Goal: Task Accomplishment & Management: Use online tool/utility

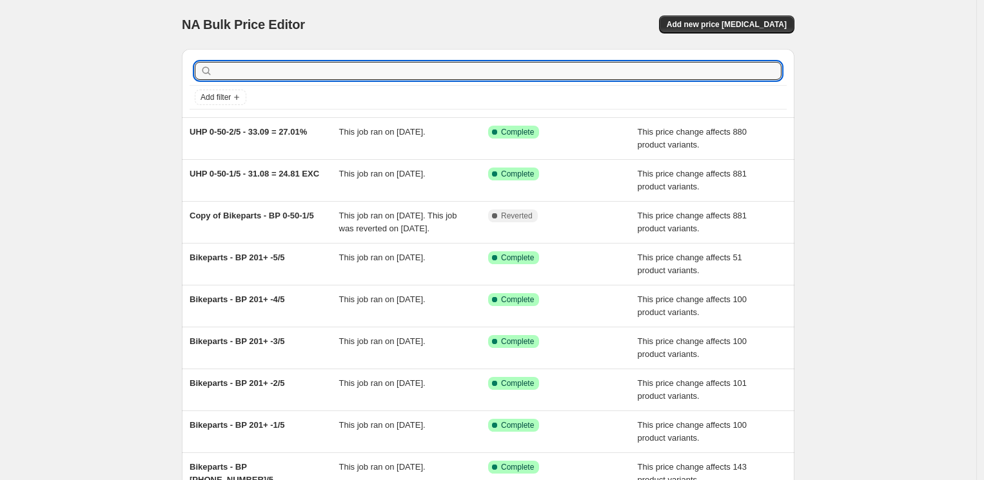
click at [307, 71] on input "text" at bounding box center [498, 71] width 566 height 18
click at [696, 22] on span "Add new price [MEDICAL_DATA]" at bounding box center [727, 24] width 120 height 10
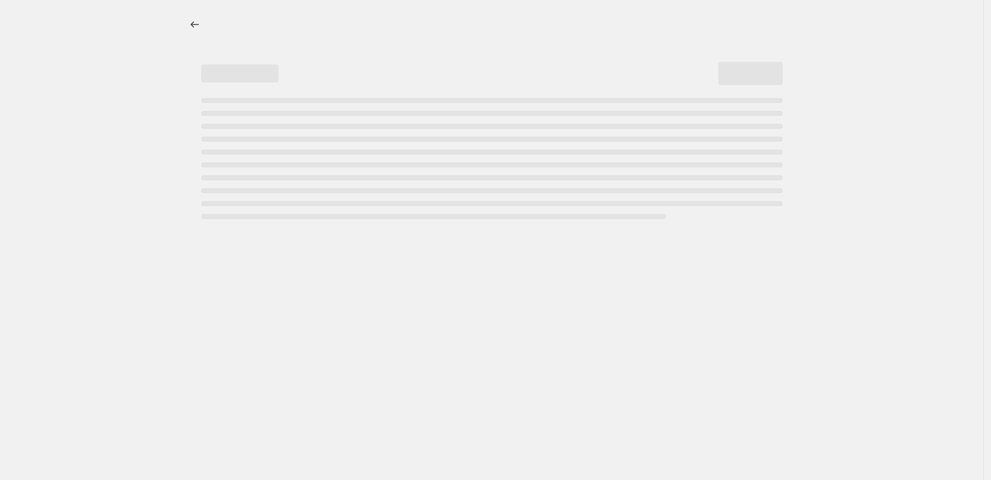
select select "percentage"
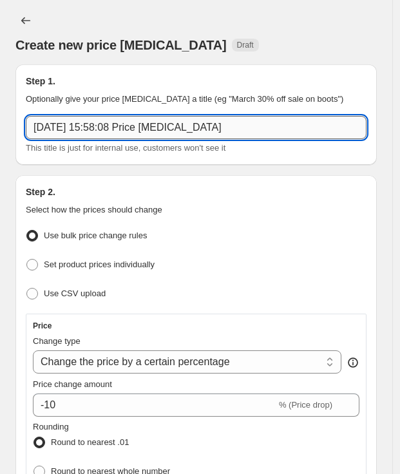
click at [272, 126] on input "[DATE] 15:58:08 Price [MEDICAL_DATA]" at bounding box center [196, 127] width 341 height 23
drag, startPoint x: 272, startPoint y: 126, endPoint x: 24, endPoint y: 130, distance: 247.6
click at [26, 130] on input "[DATE] 15:58:08 Price [MEDICAL_DATA]" at bounding box center [196, 127] width 341 height 23
click at [266, 130] on input "[DATE] 15:58:08 Price [MEDICAL_DATA]" at bounding box center [196, 127] width 341 height 23
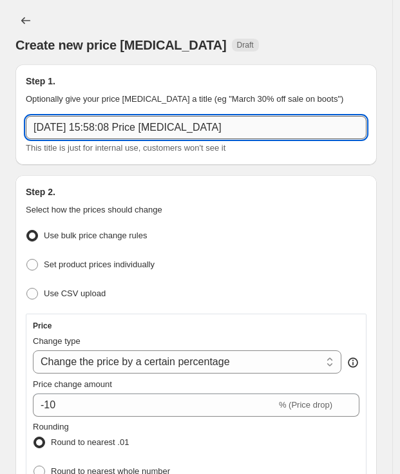
click at [266, 130] on input "[DATE] 15:58:08 Price [MEDICAL_DATA]" at bounding box center [196, 127] width 341 height 23
paste input "UHP 0-50-1/5"
click at [112, 131] on input "UHP 0-50-1/5 -35%" at bounding box center [196, 127] width 341 height 23
click at [162, 132] on input "UHP 0-50-1/5 - 35%" at bounding box center [196, 127] width 341 height 23
click at [137, 126] on input "UHP 0-50-1/5 - 35%Margin" at bounding box center [196, 127] width 341 height 23
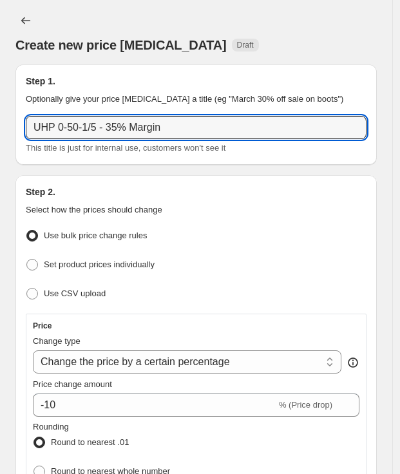
type input "UHP 0-50-1/5 - 35% Margin"
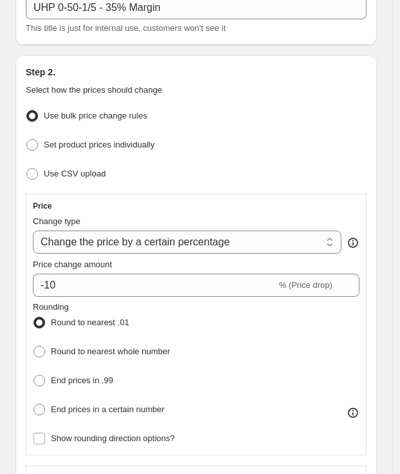
scroll to position [143, 0]
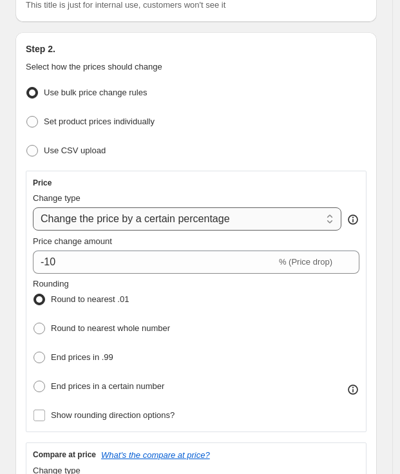
click at [150, 213] on select "Change the price to a certain amount Change the price by a certain amount Chang…" at bounding box center [187, 219] width 309 height 23
select select "margin"
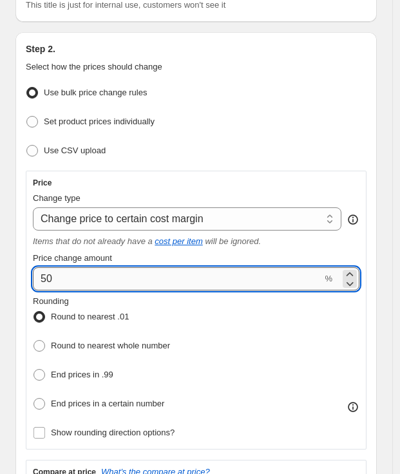
click at [137, 280] on input "50" at bounding box center [177, 279] width 289 height 23
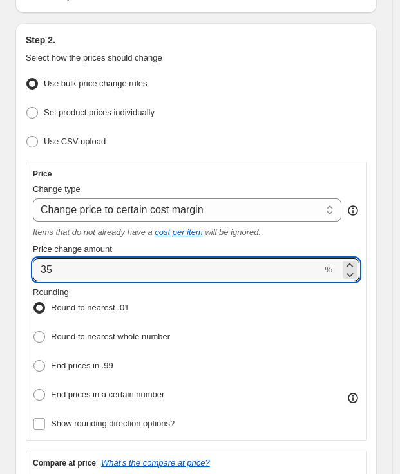
scroll to position [215, 0]
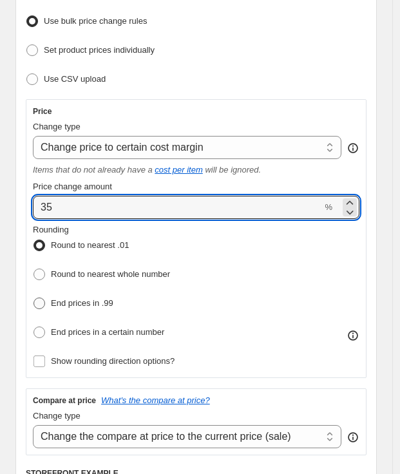
type input "35"
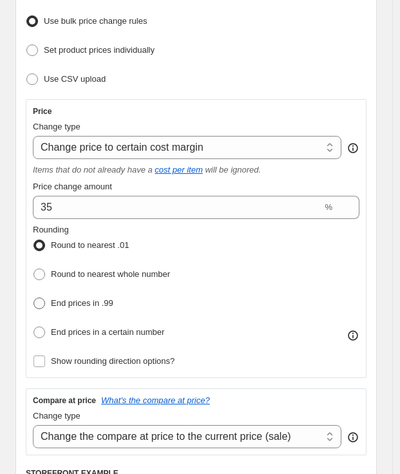
click at [104, 302] on span "End prices in .99" at bounding box center [82, 303] width 63 height 10
click at [34, 298] on input "End prices in .99" at bounding box center [34, 298] width 1 height 1
radio input "true"
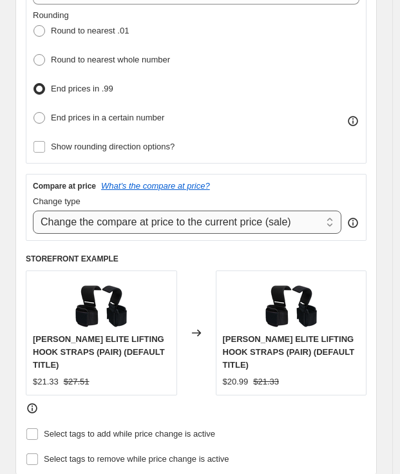
click at [169, 217] on select "Change the compare at price to the current price (sale) Change the compare at p…" at bounding box center [187, 222] width 309 height 23
select select "no_change"
click at [33, 211] on select "Change the compare at price to the current price (sale) Change the compare at p…" at bounding box center [187, 222] width 309 height 23
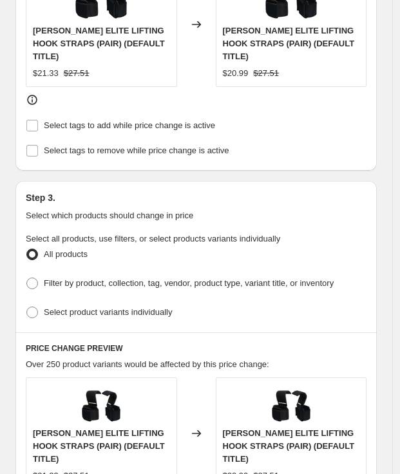
scroll to position [788, 0]
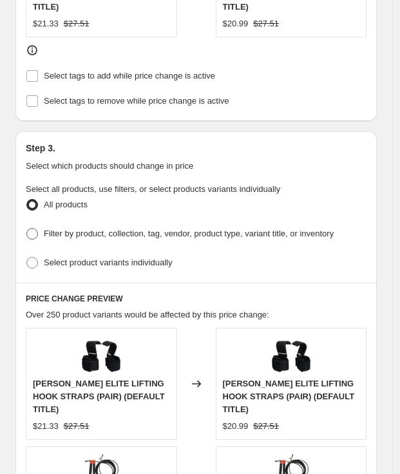
click at [31, 228] on span at bounding box center [32, 234] width 12 height 12
click at [27, 228] on input "Filter by product, collection, tag, vendor, product type, variant title, or inv…" at bounding box center [26, 228] width 1 height 1
radio input "true"
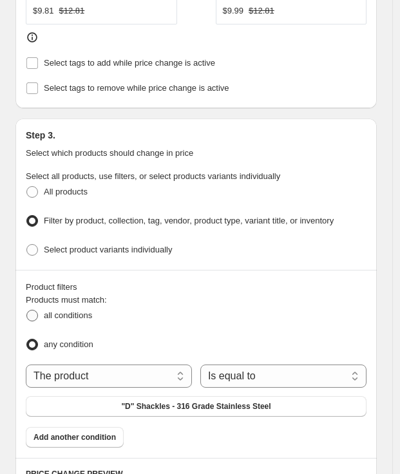
click at [46, 311] on span "all conditions" at bounding box center [68, 316] width 48 height 10
click at [27, 310] on input "all conditions" at bounding box center [26, 310] width 1 height 1
radio input "true"
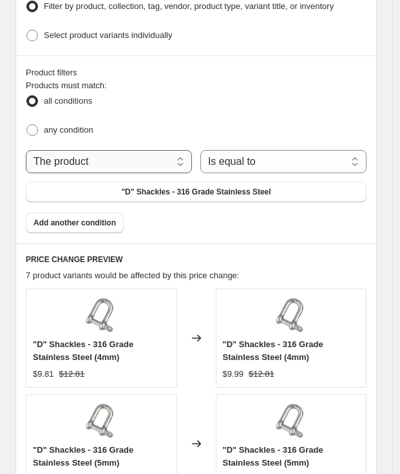
scroll to position [1015, 0]
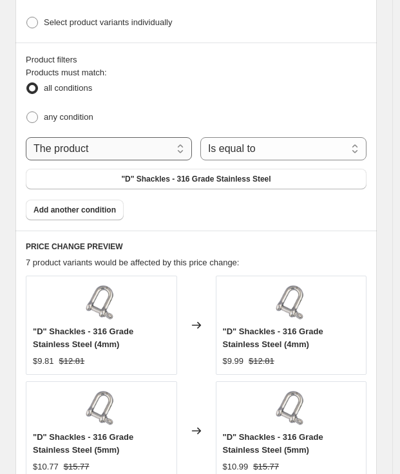
click at [119, 148] on select "The product The product's collection The product's tag The product's vendor The…" at bounding box center [109, 148] width 166 height 23
select select "tag"
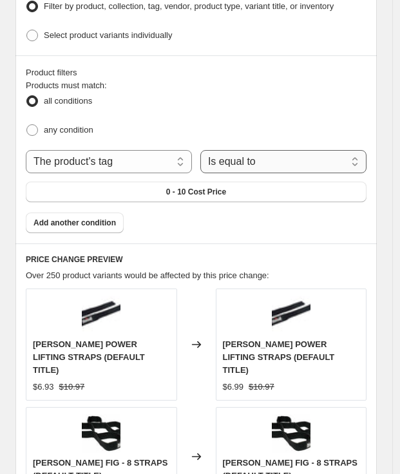
drag, startPoint x: 268, startPoint y: 139, endPoint x: 263, endPoint y: 154, distance: 15.7
click at [268, 150] on select "Is equal to Is not equal to" at bounding box center [283, 161] width 166 height 23
click at [204, 150] on select "Is equal to Is not equal to" at bounding box center [283, 161] width 166 height 23
click at [249, 150] on select "Is equal to Is not equal to" at bounding box center [283, 161] width 166 height 23
click at [204, 150] on select "Is equal to Is not equal to" at bounding box center [283, 161] width 166 height 23
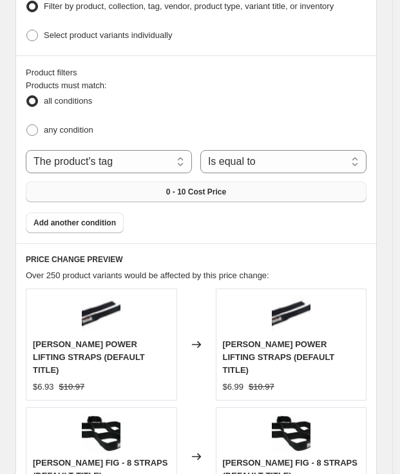
click at [171, 187] on span "0 - 10 Cost Price" at bounding box center [196, 192] width 60 height 10
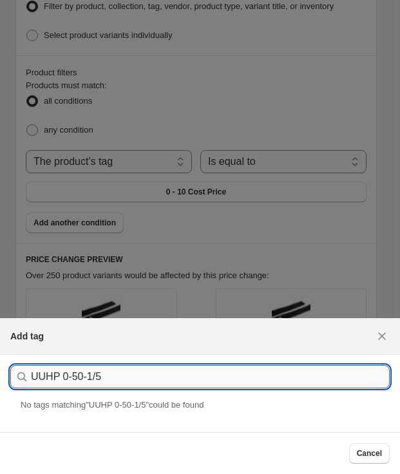
click at [39, 373] on input "UUHP 0-50-1/5" at bounding box center [210, 376] width 359 height 23
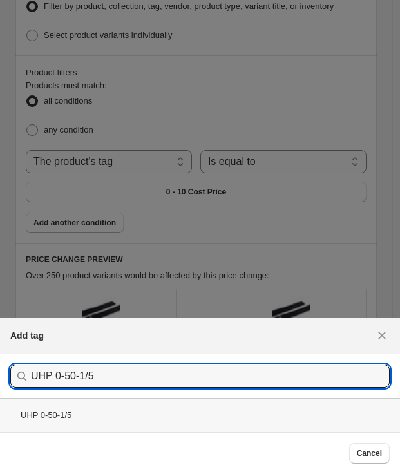
type input "UHP 0-50-1/5"
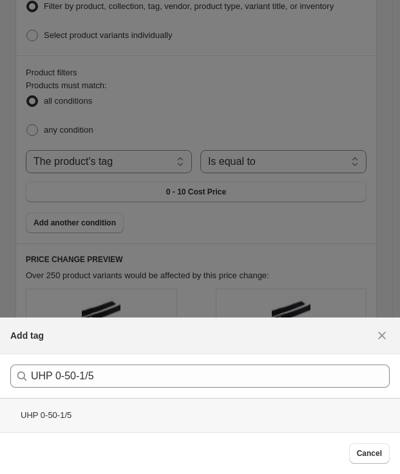
click at [52, 422] on div "UHP 0-50-1/5" at bounding box center [200, 415] width 400 height 34
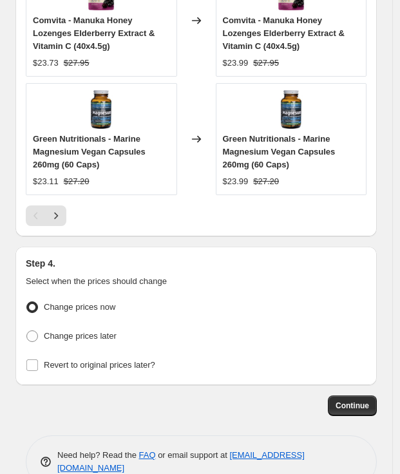
scroll to position [1686, 0]
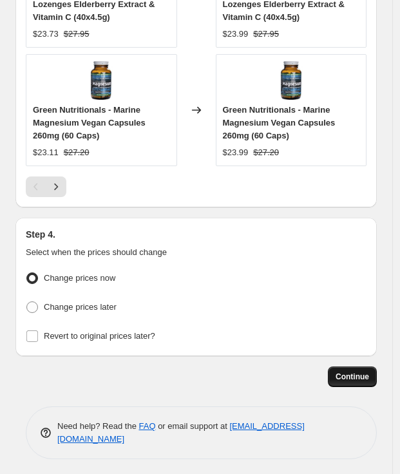
click at [363, 375] on span "Continue" at bounding box center [353, 377] width 34 height 10
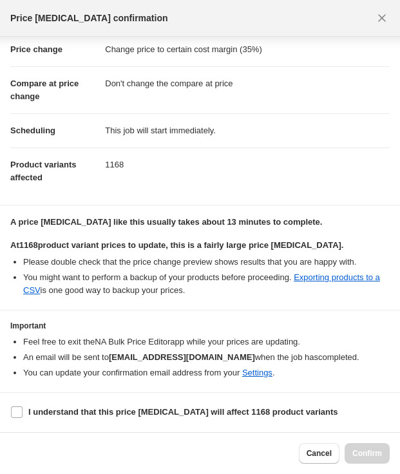
scroll to position [39, 0]
click at [19, 409] on input "I understand that this price [MEDICAL_DATA] will affect 1168 product variants" at bounding box center [17, 413] width 12 height 12
checkbox input "true"
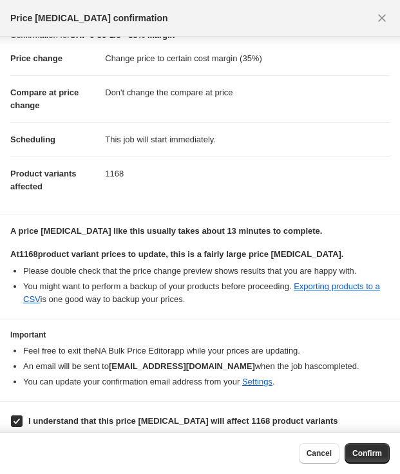
scroll to position [0, 0]
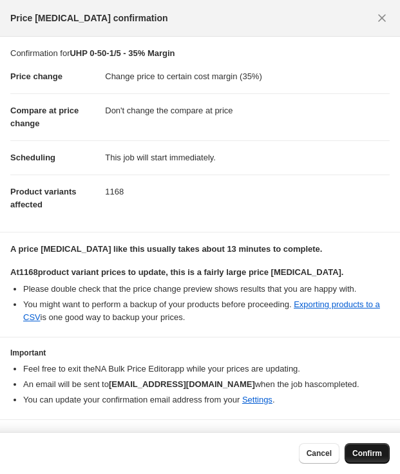
click at [363, 451] on span "Confirm" at bounding box center [368, 454] width 30 height 10
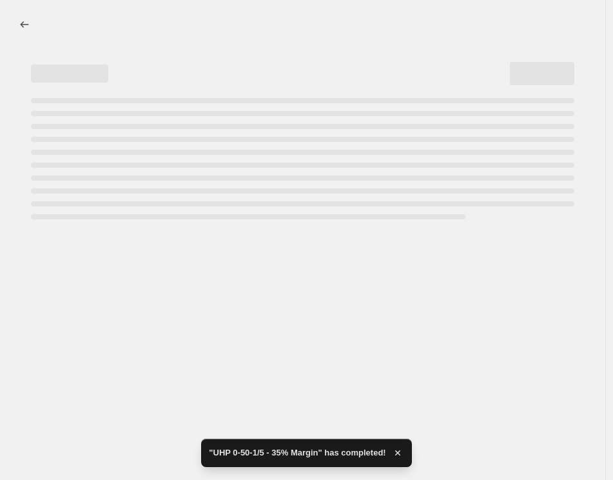
select select "margin"
select select "no_change"
select select "tag"
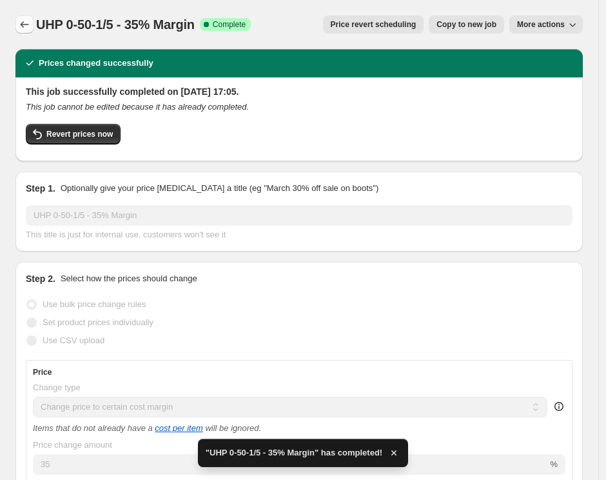
click at [16, 22] on button "Price change jobs" at bounding box center [24, 24] width 18 height 18
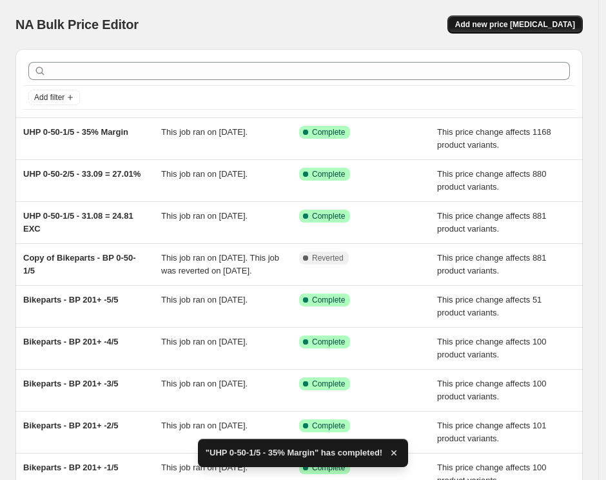
click at [525, 29] on span "Add new price [MEDICAL_DATA]" at bounding box center [515, 24] width 120 height 10
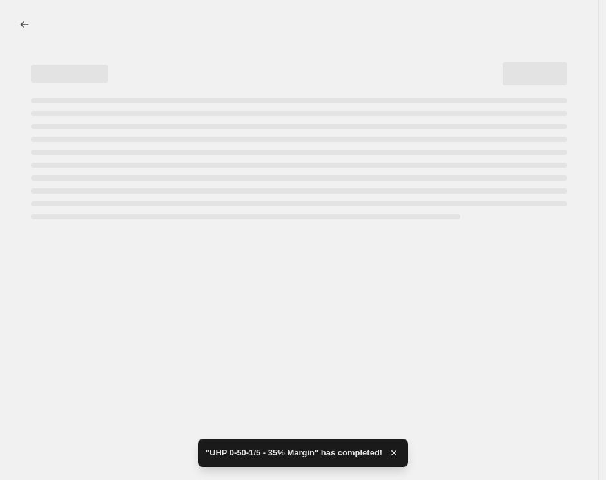
select select "percentage"
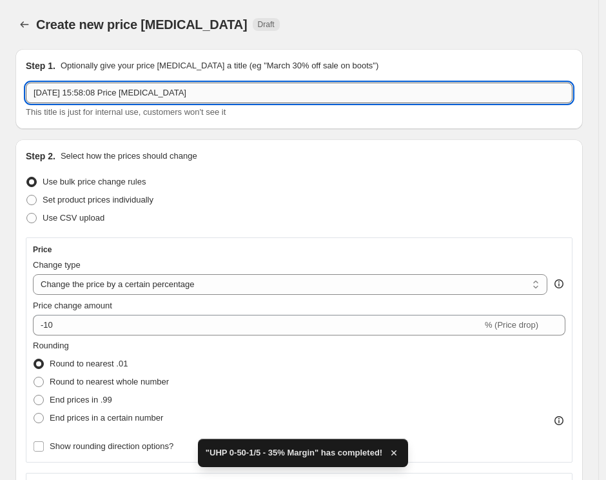
click at [223, 92] on input "[DATE] 15:58:08 Price [MEDICAL_DATA]" at bounding box center [299, 93] width 547 height 21
paste input "UHP 0-50-2/5"
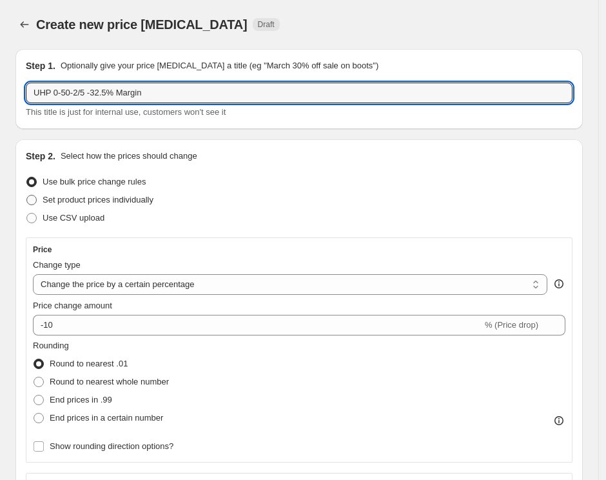
scroll to position [72, 0]
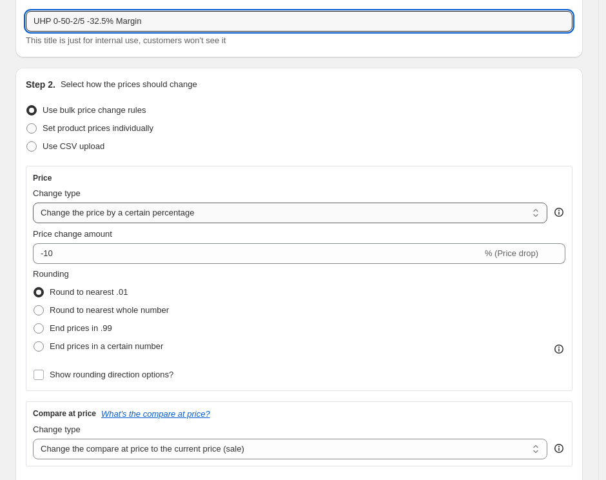
type input "UHP 0-50-2/5 -32.5% Margin"
click at [137, 217] on select "Change the price to a certain amount Change the price by a certain amount Chang…" at bounding box center [290, 212] width 514 height 21
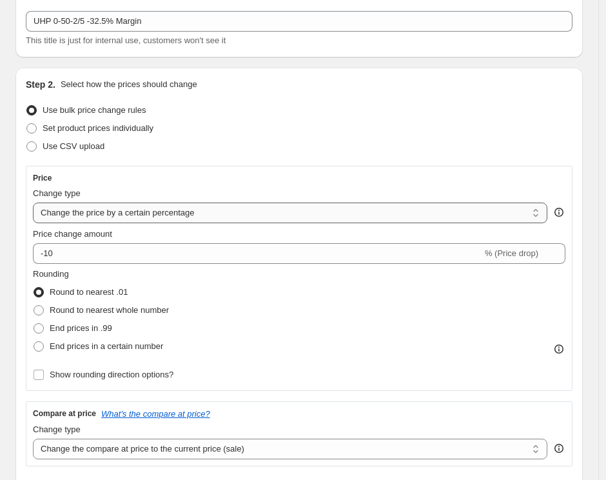
select select "margin"
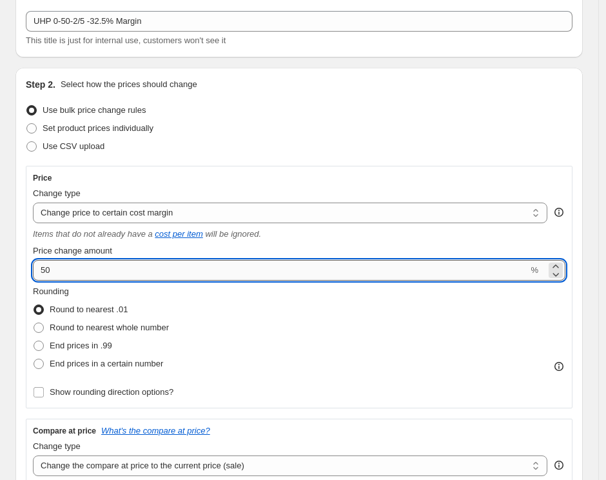
click at [234, 269] on input "50" at bounding box center [280, 270] width 495 height 21
type input "32.5"
click at [65, 347] on span "End prices in .99" at bounding box center [81, 345] width 63 height 10
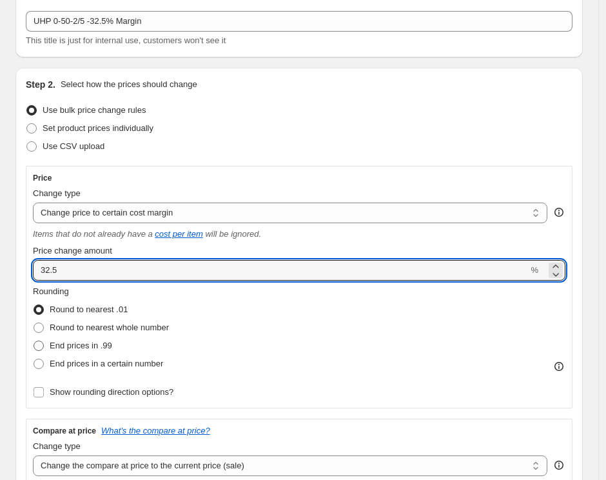
click at [34, 341] on input "End prices in .99" at bounding box center [34, 340] width 1 height 1
radio input "true"
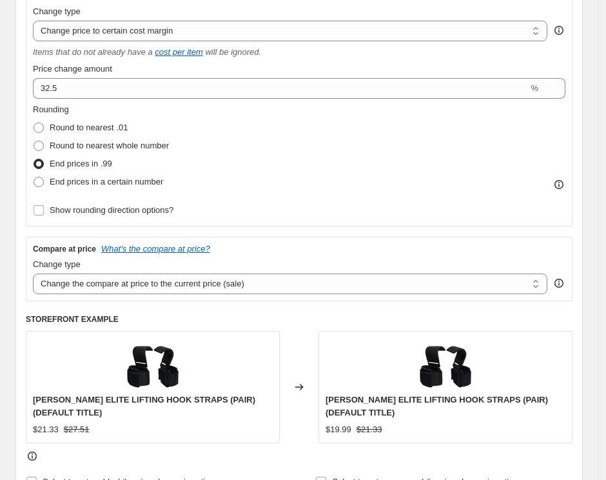
scroll to position [286, 0]
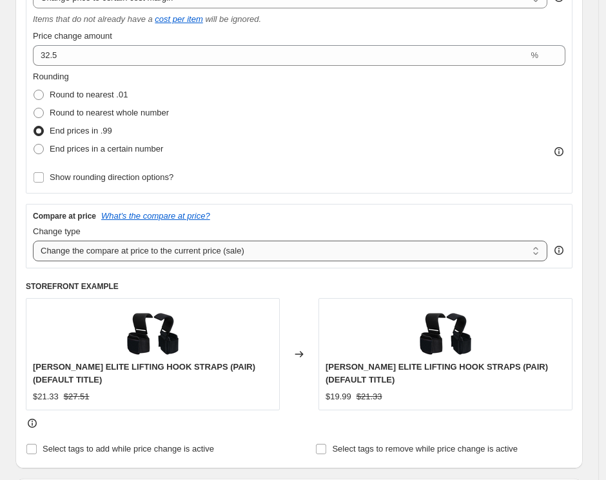
click at [129, 258] on select "Change the compare at price to the current price (sale) Change the compare at p…" at bounding box center [290, 250] width 514 height 21
select select "no_change"
click at [33, 240] on select "Change the compare at price to the current price (sale) Change the compare at p…" at bounding box center [290, 250] width 514 height 21
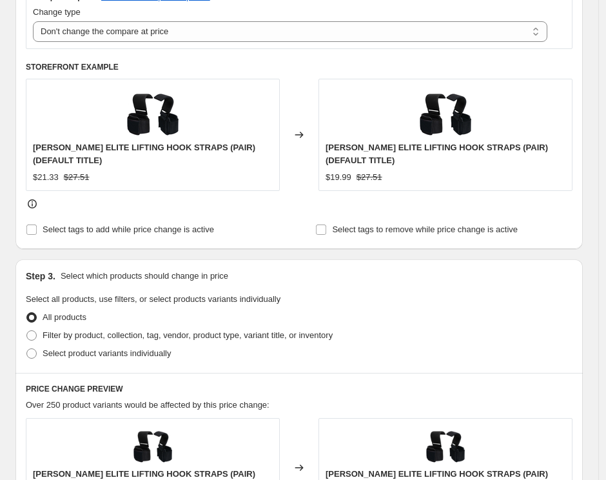
scroll to position [572, 0]
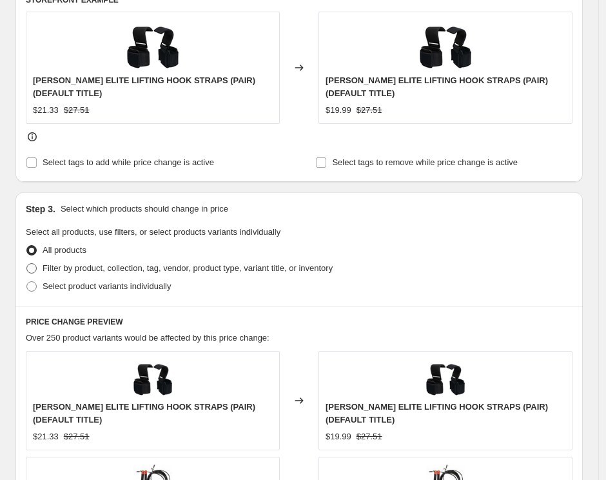
click at [73, 267] on span "Filter by product, collection, tag, vendor, product type, variant title, or inv…" at bounding box center [188, 268] width 290 height 10
click at [27, 264] on input "Filter by product, collection, tag, vendor, product type, variant title, or inv…" at bounding box center [26, 263] width 1 height 1
radio input "true"
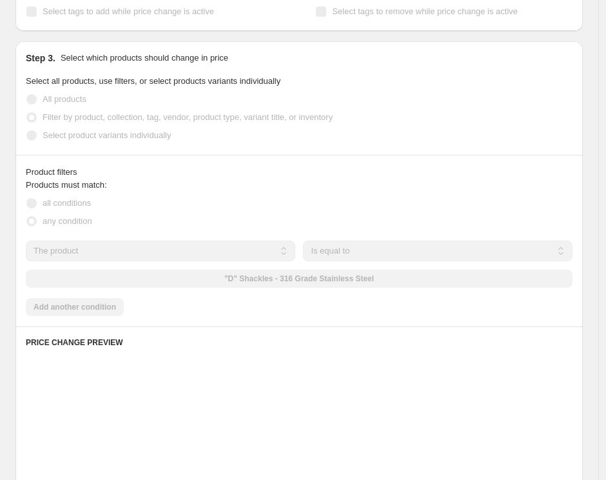
scroll to position [716, 0]
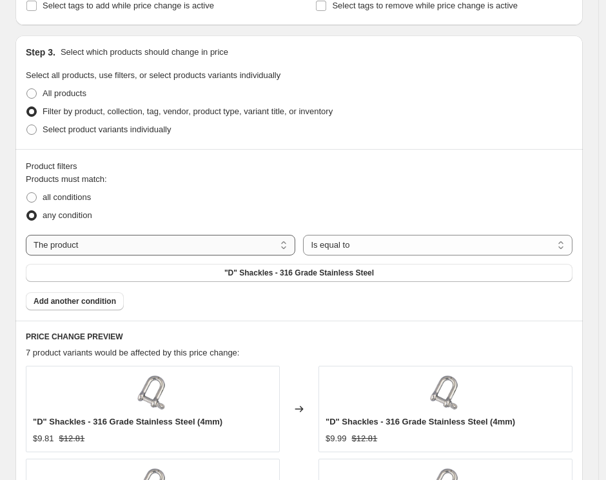
click at [133, 251] on select "The product The product's collection The product's tag The product's vendor The…" at bounding box center [160, 245] width 269 height 21
select select "tag"
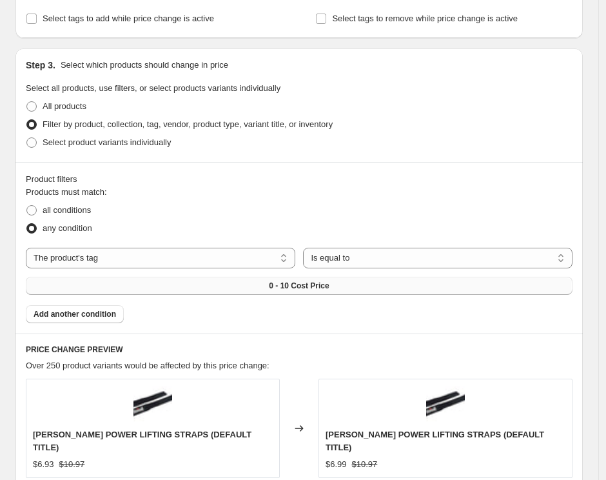
click at [293, 280] on span "0 - 10 Cost Price" at bounding box center [299, 285] width 60 height 10
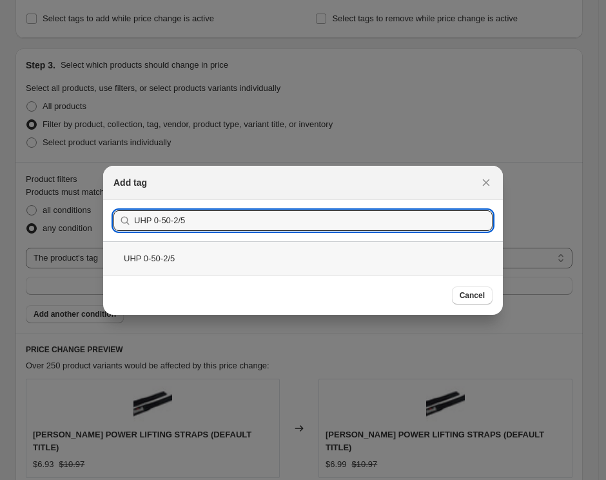
type input "UHP 0-50-2/5"
click at [166, 257] on div "UHP 0-50-2/5" at bounding box center [303, 258] width 400 height 34
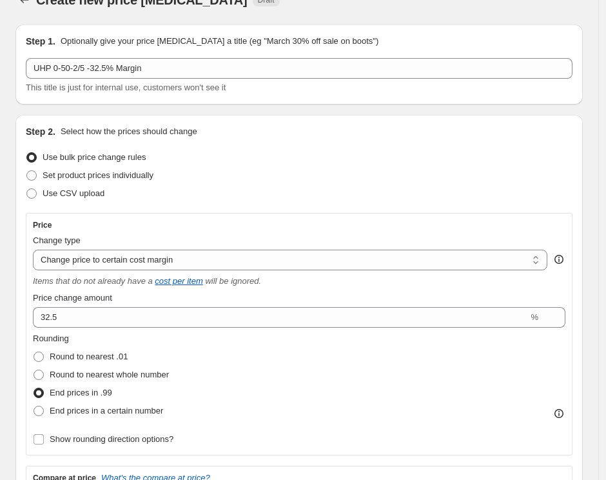
scroll to position [0, 0]
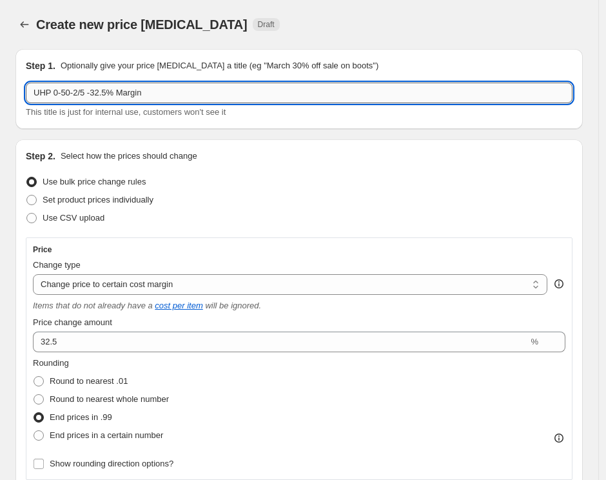
click at [99, 90] on input "UHP 0-50-2/5 -32.5% Margin" at bounding box center [299, 93] width 547 height 21
click at [177, 93] on input "UHP 0-50-2/5 - 32.5% Margin" at bounding box center [299, 93] width 547 height 21
click at [126, 93] on input "UHP 0-50-2/5 - 32.5% Margin" at bounding box center [299, 93] width 547 height 21
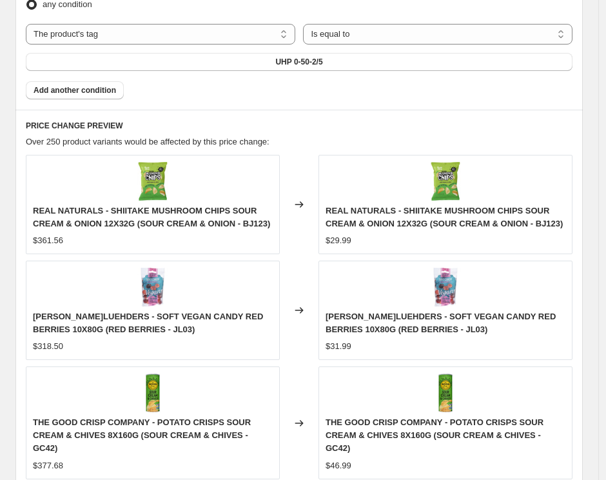
scroll to position [797, 0]
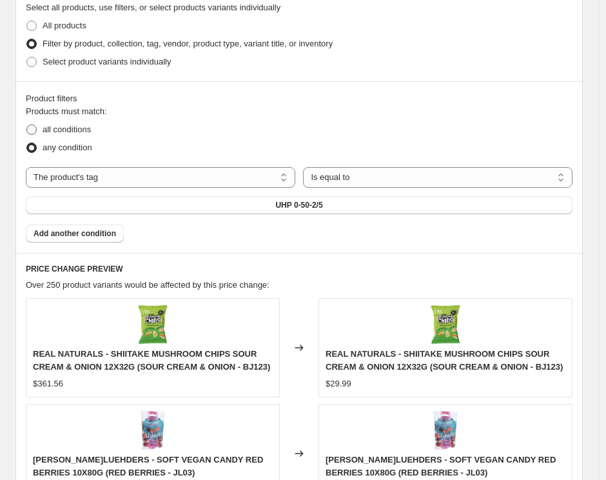
type input "UHP 0-50-2/5 - 32.5% Margin"
click at [35, 130] on span at bounding box center [31, 129] width 10 height 10
click at [27, 125] on input "all conditions" at bounding box center [26, 124] width 1 height 1
radio input "true"
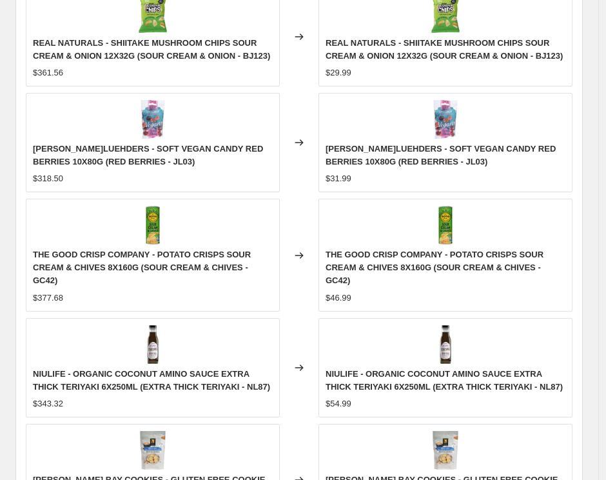
scroll to position [1084, 0]
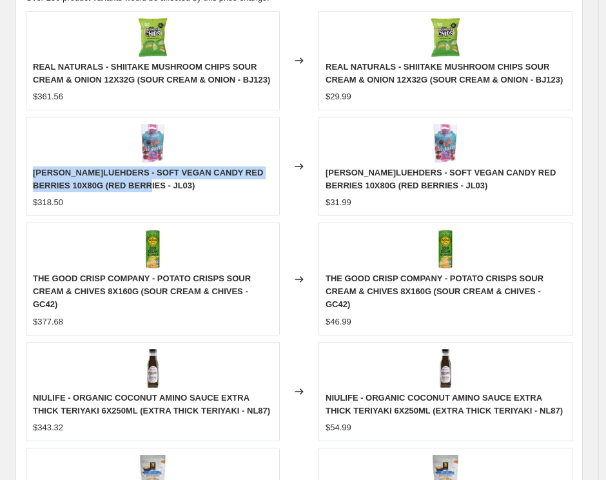
copy span "[PERSON_NAME]LUEHDERS - SOFT VEGAN CANDY RED BERRIES 10X80G (RED BERRIES - JL03)"
drag, startPoint x: 138, startPoint y: 187, endPoint x: 27, endPoint y: 170, distance: 112.1
click at [27, 170] on div "[PERSON_NAME]LUEHDERS - SOFT VEGAN CANDY RED BERRIES 10X80G (RED BERRIES - JL03…" at bounding box center [153, 166] width 254 height 99
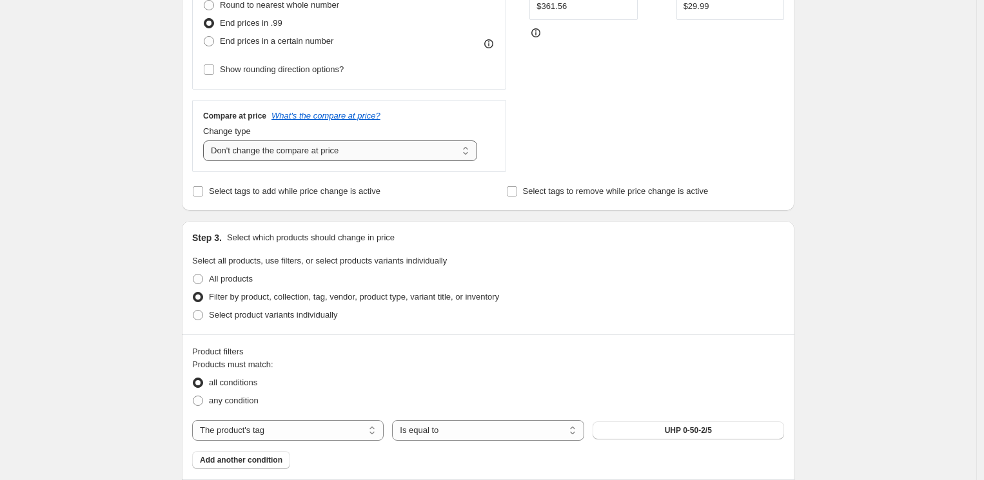
scroll to position [326, 0]
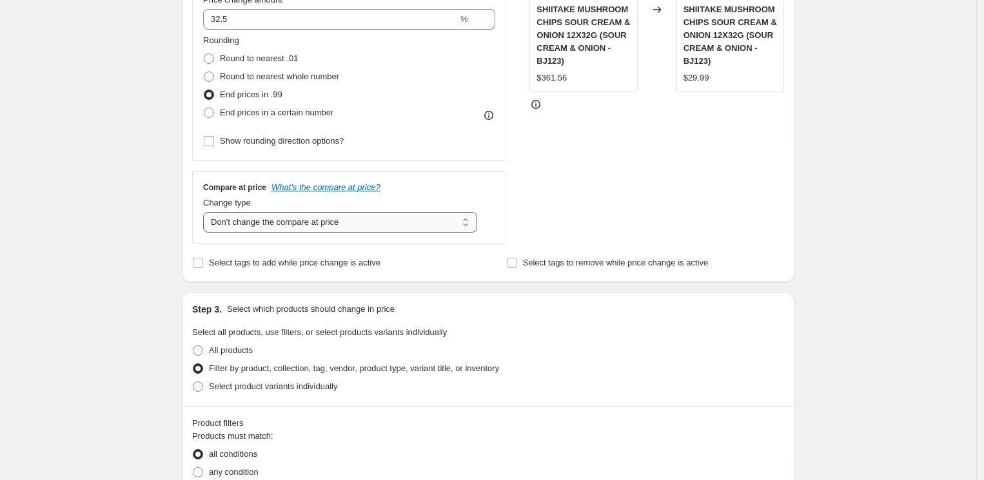
click at [400, 223] on select "Change the compare at price to the current price (sale) Change the compare at p…" at bounding box center [340, 222] width 274 height 21
click at [206, 212] on select "Change the compare at price to the current price (sale) Change the compare at p…" at bounding box center [340, 222] width 274 height 21
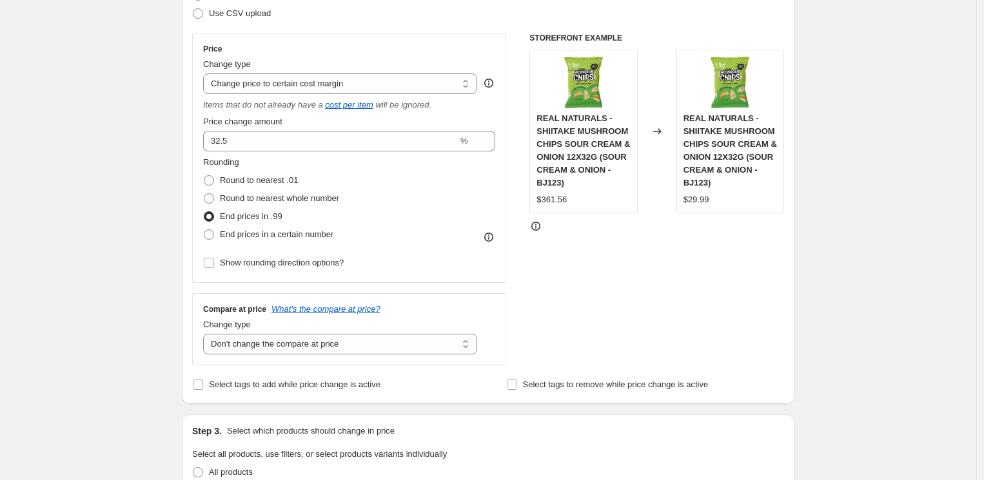
scroll to position [183, 0]
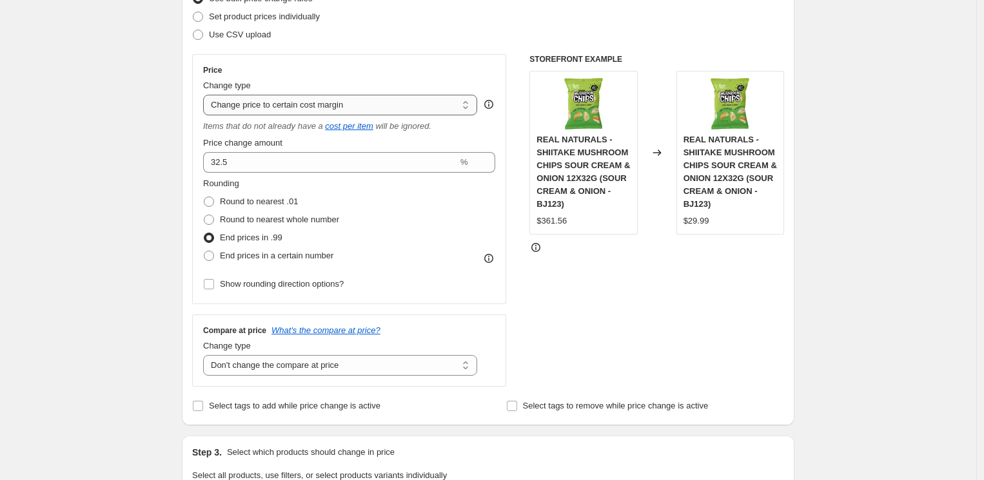
click at [396, 102] on select "Change the price to a certain amount Change the price by a certain amount Chang…" at bounding box center [340, 105] width 274 height 21
click at [206, 95] on select "Change the price to a certain amount Change the price by a certain amount Chang…" at bounding box center [340, 105] width 274 height 21
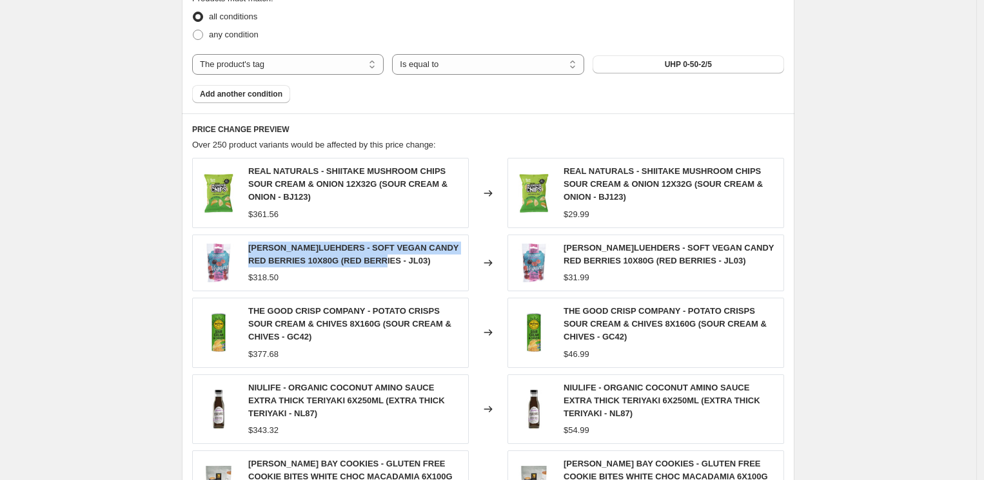
scroll to position [756, 0]
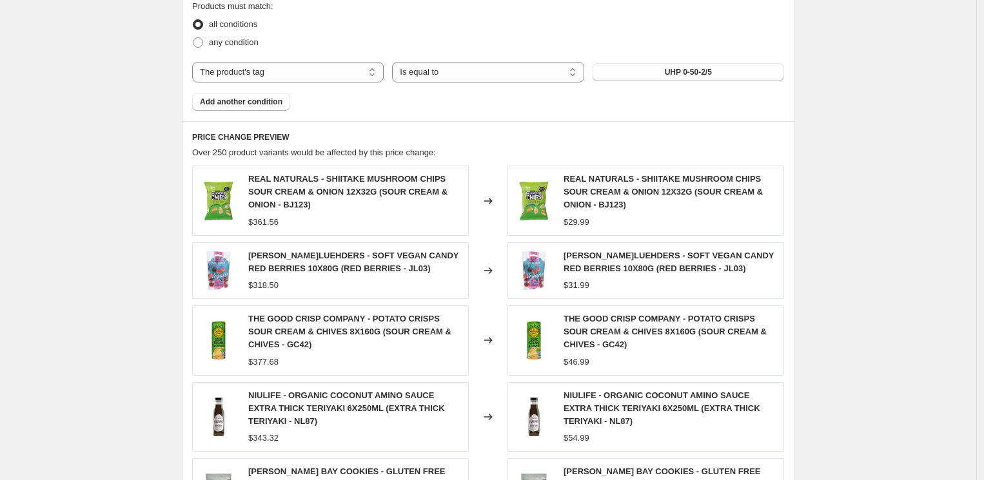
click at [326, 221] on div "$361.56" at bounding box center [354, 222] width 213 height 13
drag, startPoint x: 282, startPoint y: 224, endPoint x: 260, endPoint y: 222, distance: 22.6
click at [260, 222] on div "$361.56" at bounding box center [263, 222] width 30 height 13
click at [374, 220] on div "$361.56" at bounding box center [354, 222] width 213 height 13
click at [278, 223] on div "$361.56" at bounding box center [263, 222] width 30 height 13
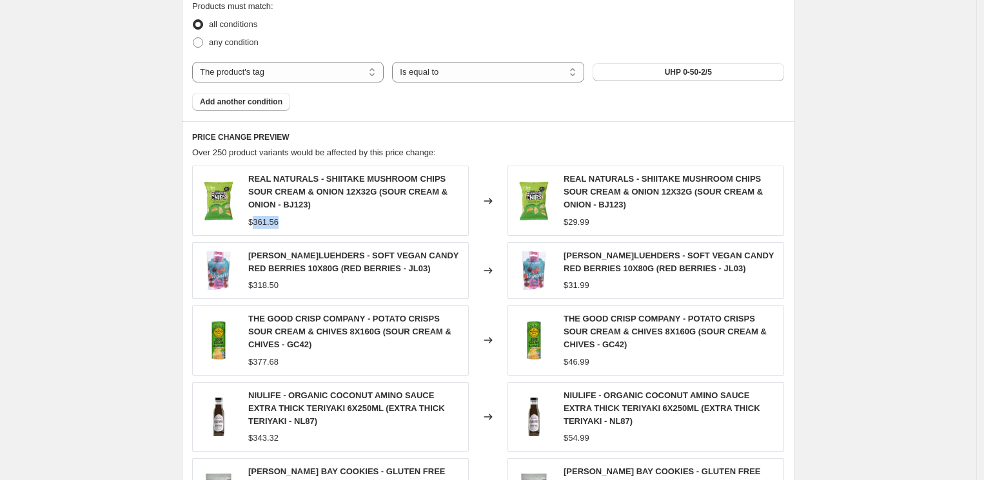
click at [278, 223] on div "$361.56" at bounding box center [263, 222] width 30 height 13
click at [299, 226] on div "$361.56" at bounding box center [354, 222] width 213 height 13
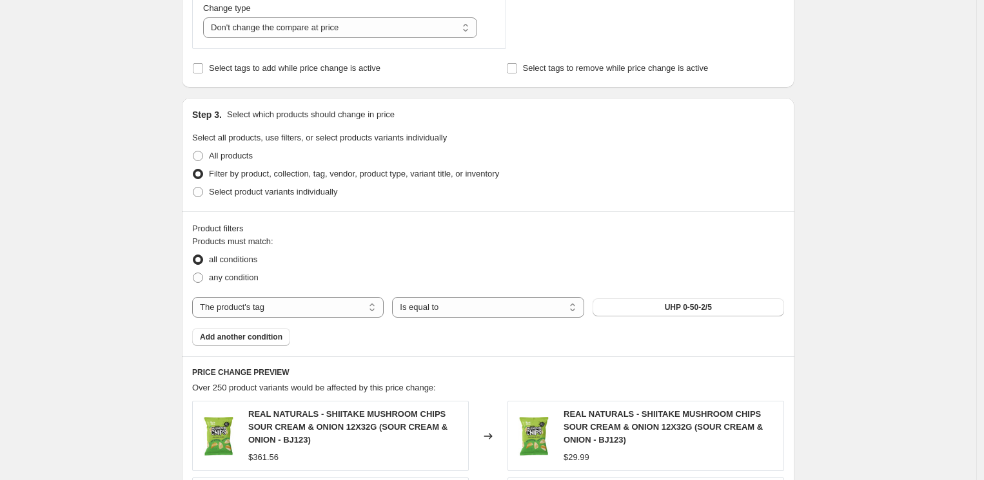
scroll to position [685, 0]
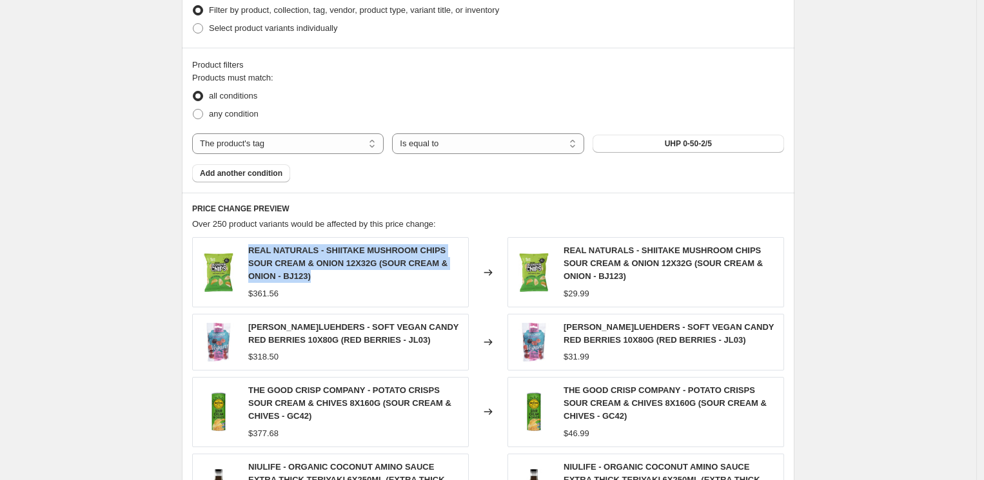
drag, startPoint x: 308, startPoint y: 274, endPoint x: 248, endPoint y: 254, distance: 63.8
click at [248, 254] on div "REAL NATURALS - SHIITAKE MUSHROOM CHIPS SOUR CREAM & ONION 12X32G (SOUR CREAM &…" at bounding box center [330, 272] width 277 height 70
copy span "REAL NATURALS - SHIITAKE MUSHROOM CHIPS SOUR CREAM & ONION 12X32G (SOUR CREAM &…"
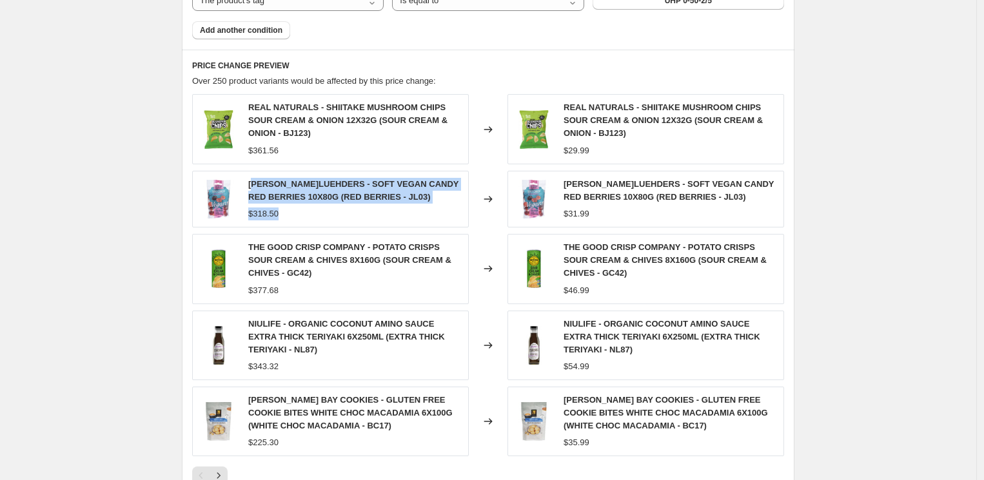
drag, startPoint x: 299, startPoint y: 215, endPoint x: 254, endPoint y: 188, distance: 52.6
click at [254, 188] on div "[PERSON_NAME]LUEHDERS - SOFT VEGAN CANDY RED BERRIES 10X80G (RED BERRIES - JL03…" at bounding box center [354, 199] width 213 height 43
click at [366, 203] on div "[PERSON_NAME]LUEHDERS - SOFT VEGAN CANDY RED BERRIES 10X80G (RED BERRIES - JL03…" at bounding box center [354, 199] width 213 height 43
drag, startPoint x: 333, startPoint y: 191, endPoint x: 251, endPoint y: 184, distance: 81.5
click at [251, 184] on div "[PERSON_NAME]LUEHDERS - SOFT VEGAN CANDY RED BERRIES 10X80G (RED BERRIES - JL03)" at bounding box center [354, 191] width 213 height 26
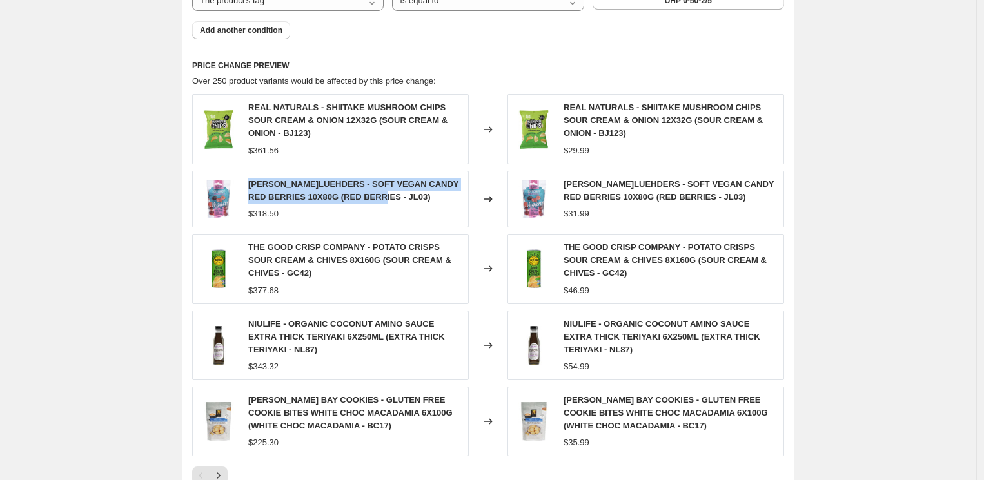
copy span "[PERSON_NAME]LUEHDERS - SOFT VEGAN CANDY RED BERRIES 10X80G (RED BERRIES - JL03)"
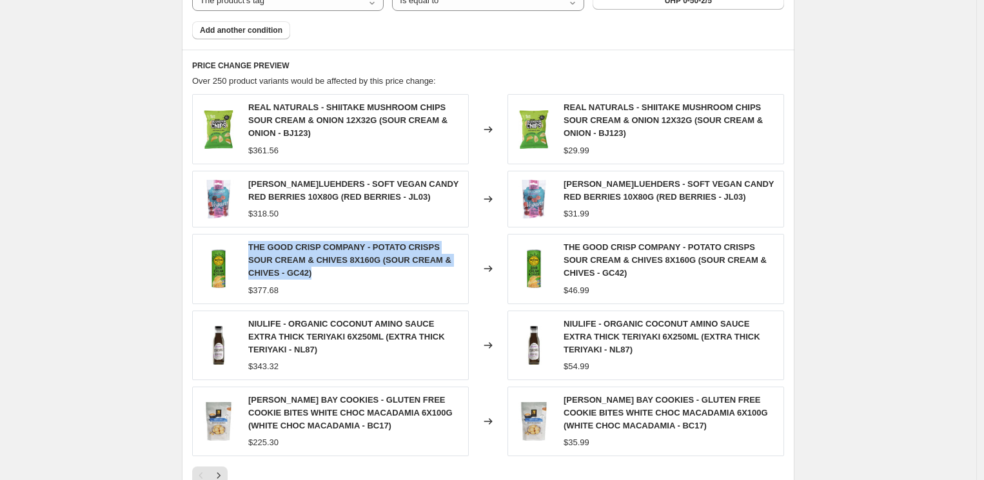
drag, startPoint x: 289, startPoint y: 271, endPoint x: 249, endPoint y: 253, distance: 43.3
click at [252, 252] on div "THE GOOD CRISP COMPANY - POTATO CRISPS SOUR CREAM & CHIVES 8X160G (SOUR CREAM &…" at bounding box center [354, 260] width 213 height 39
copy span "THE GOOD CRISP COMPANY - POTATO CRISPS SOUR CREAM & CHIVES 8X160G (SOUR CREAM &…"
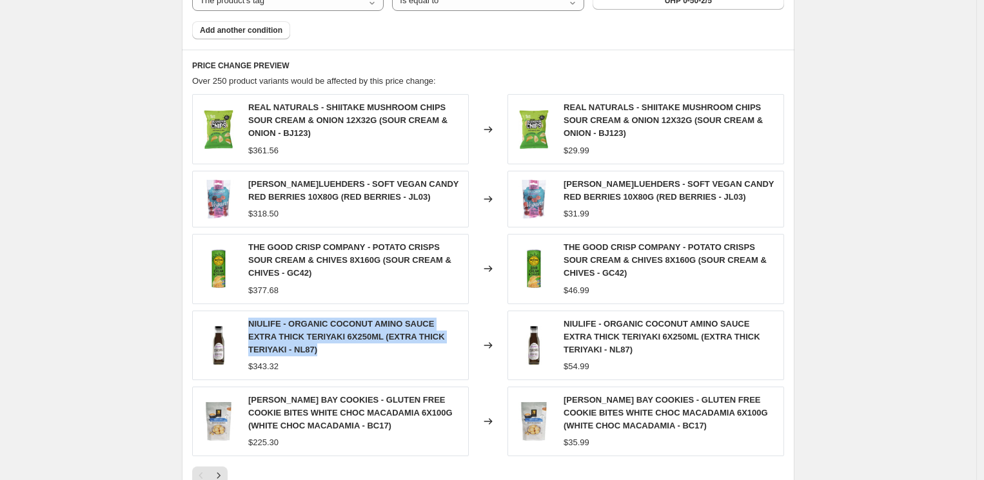
drag, startPoint x: 338, startPoint y: 350, endPoint x: 251, endPoint y: 323, distance: 90.5
click at [251, 323] on div "NIULIFE - ORGANIC COCONUT AMINO SAUCE EXTRA THICK TERIYAKI 6X250ML (EXTRA THICK…" at bounding box center [354, 337] width 213 height 39
copy span "NIULIFE - ORGANIC COCONUT AMINO SAUCE EXTRA THICK TERIYAKI 6X250ML (EXTRA THICK…"
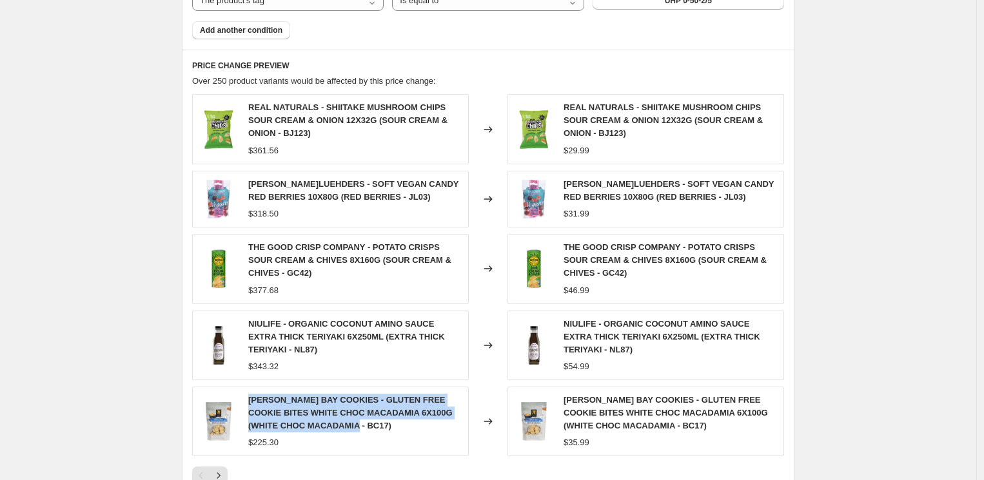
drag, startPoint x: 330, startPoint y: 422, endPoint x: 249, endPoint y: 400, distance: 83.3
click at [249, 400] on div "[PERSON_NAME] BAY COOKIES - GLUTEN FREE COOKIE BITES WHITE CHOC MACADAMIA 6X100…" at bounding box center [330, 422] width 277 height 70
copy span "[PERSON_NAME] BAY COOKIES - GLUTEN FREE COOKIE BITES WHITE CHOC MACADAMIA 6X100…"
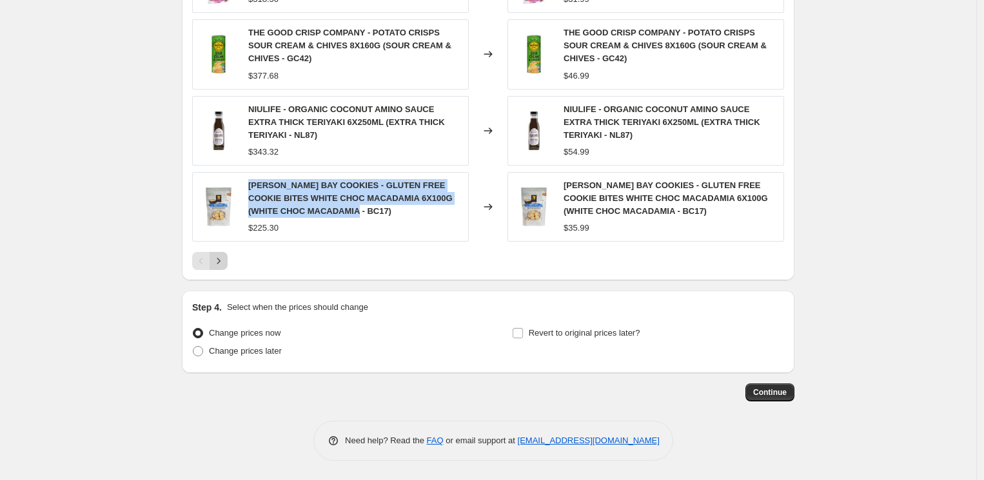
click at [224, 260] on icon "Next" at bounding box center [218, 261] width 13 height 13
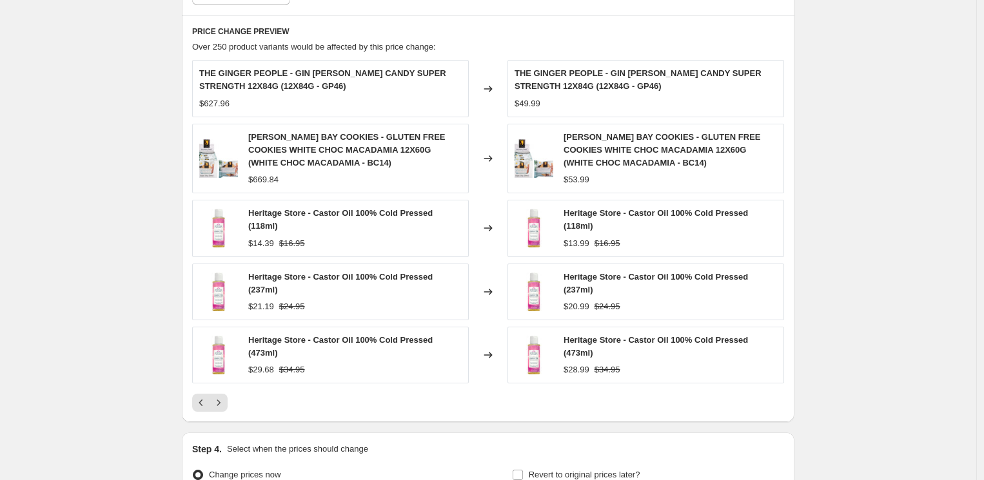
scroll to position [861, 0]
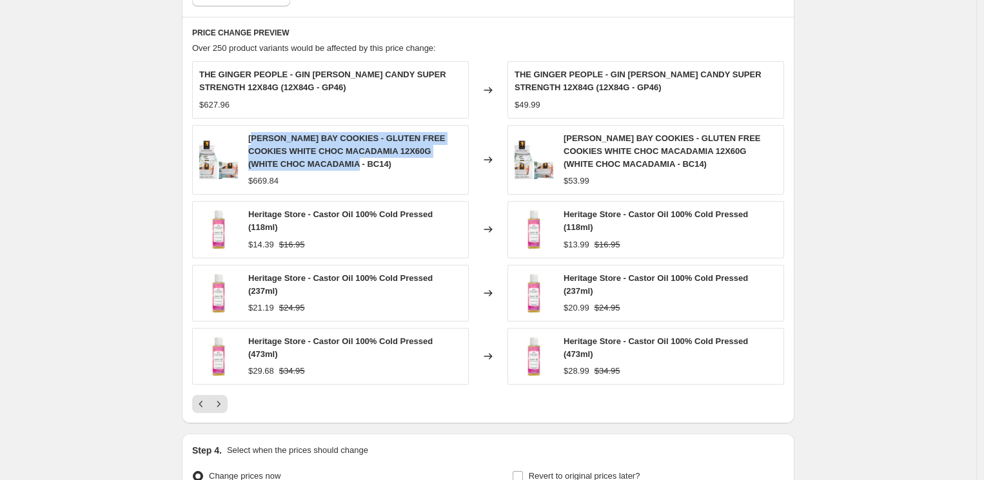
drag, startPoint x: 344, startPoint y: 165, endPoint x: 256, endPoint y: 140, distance: 91.8
click at [256, 140] on div "[PERSON_NAME] BAY COOKIES - GLUTEN FREE COOKIES WHITE CHOC MACADAMIA 12X60G (WH…" at bounding box center [354, 151] width 213 height 39
click at [253, 141] on span "[PERSON_NAME] BAY COOKIES - GLUTEN FREE COOKIES WHITE CHOC MACADAMIA 12X60G (WH…" at bounding box center [346, 150] width 197 height 35
copy span "[PERSON_NAME] BAY COOKIES - GLUTEN FREE COOKIES WHITE CHOC MACADAMIA 12X60G (WH…"
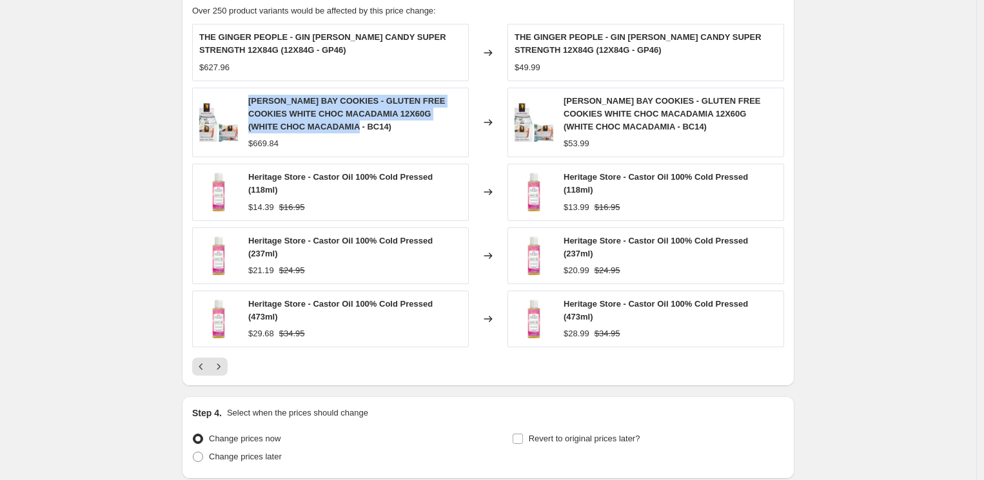
scroll to position [932, 0]
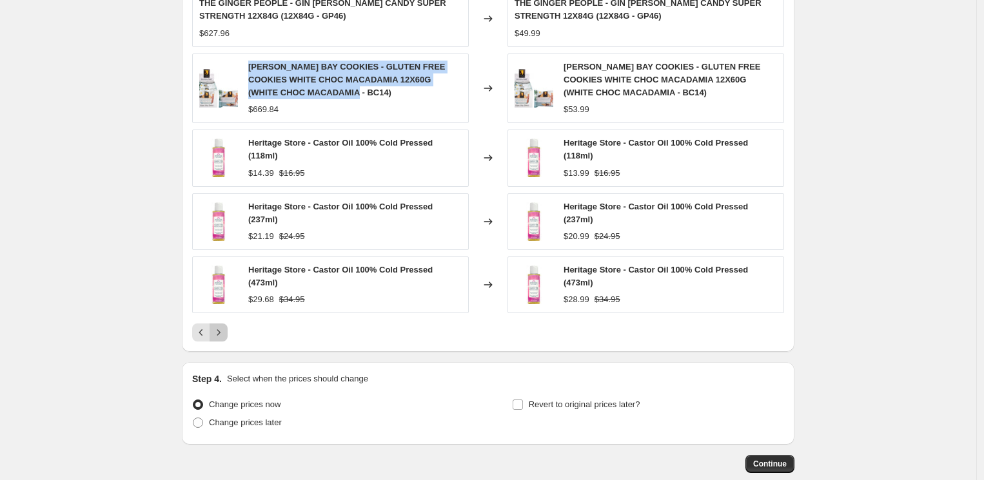
click at [220, 335] on icon "Next" at bounding box center [218, 332] width 13 height 13
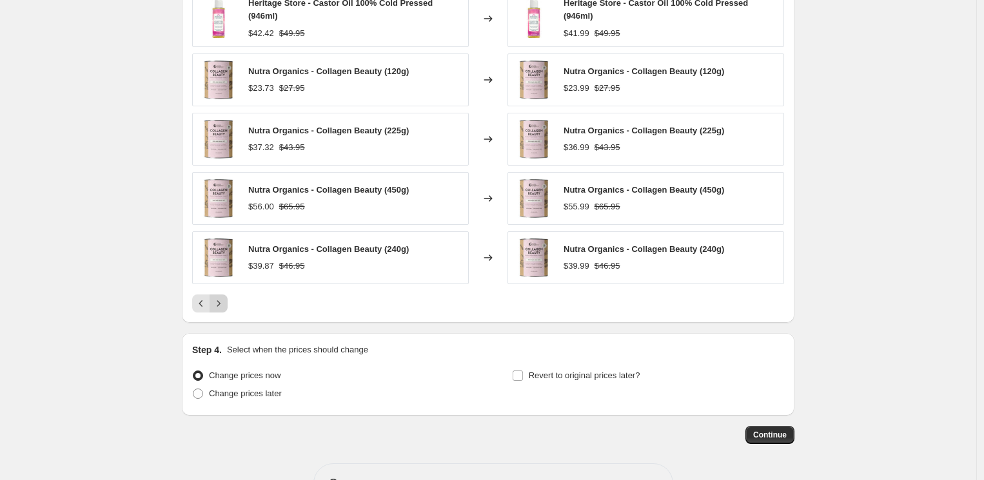
click at [220, 335] on div "Step 4. Select when the prices should change Change prices now Change prices la…" at bounding box center [488, 374] width 612 height 83
click at [220, 308] on icon "Next" at bounding box center [218, 303] width 13 height 13
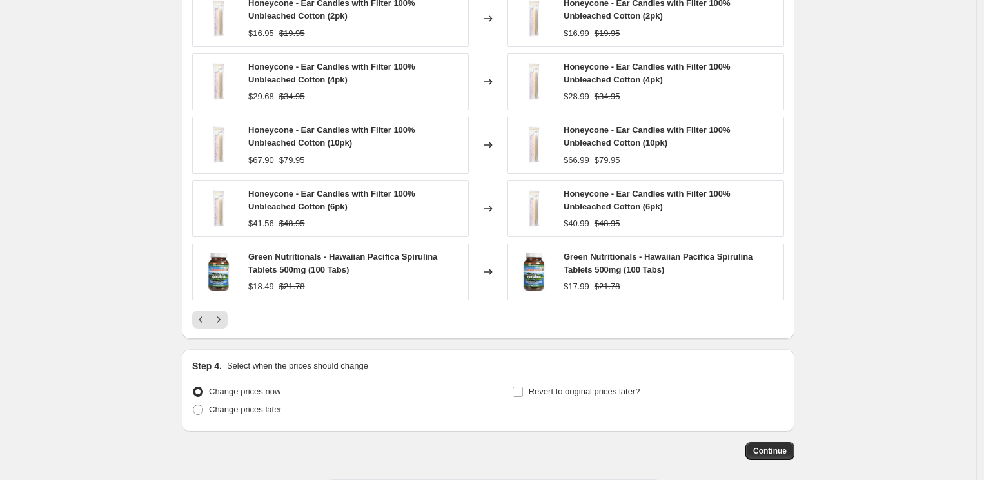
scroll to position [861, 0]
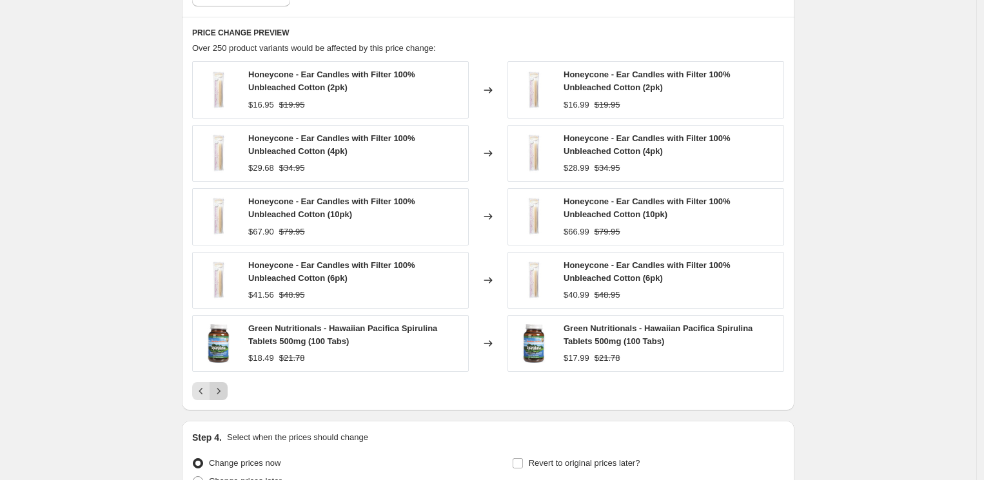
click at [217, 390] on icon "Next" at bounding box center [218, 391] width 13 height 13
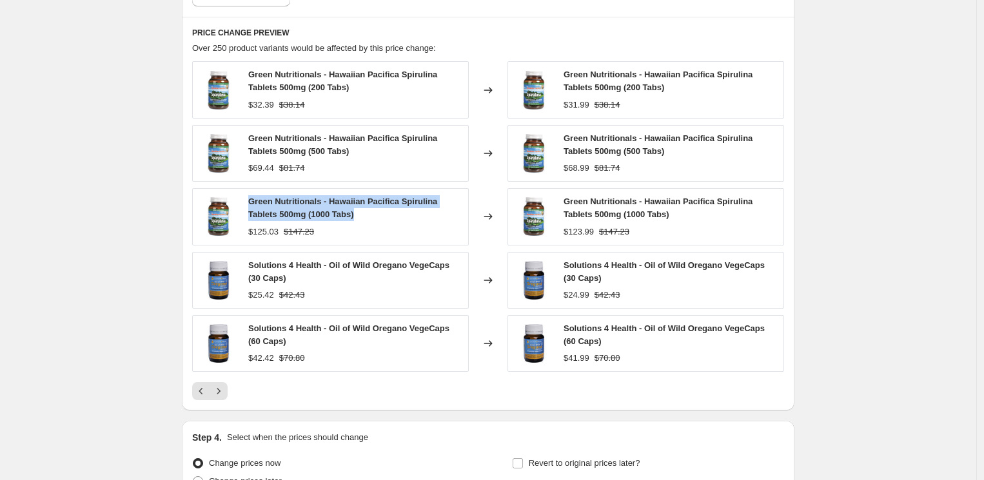
drag, startPoint x: 376, startPoint y: 215, endPoint x: 251, endPoint y: 204, distance: 124.9
click at [251, 204] on div "Green Nutritionals - Hawaiian Pacifica Spirulina Tablets 500mg (1000 Tabs)" at bounding box center [354, 208] width 213 height 26
copy span "Green Nutritionals - Hawaiian Pacifica Spirulina Tablets 500mg (1000 Tabs)"
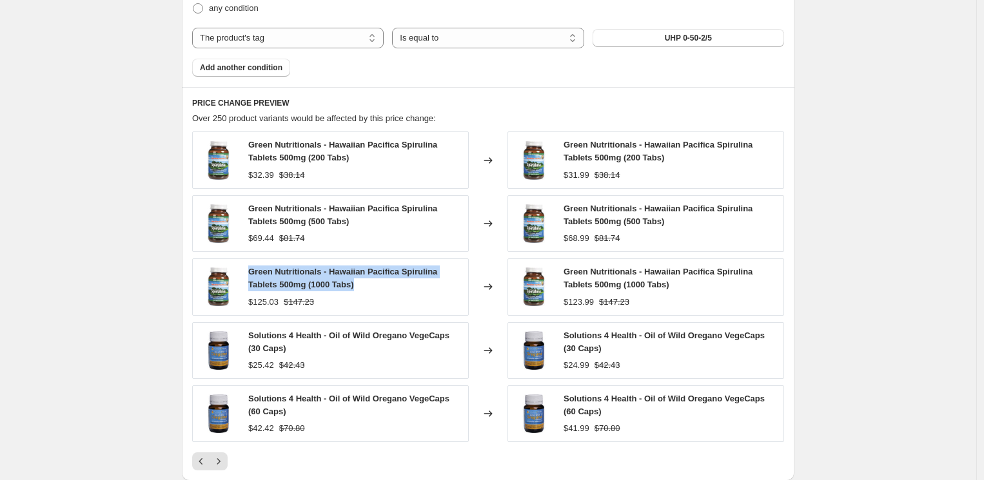
scroll to position [789, 0]
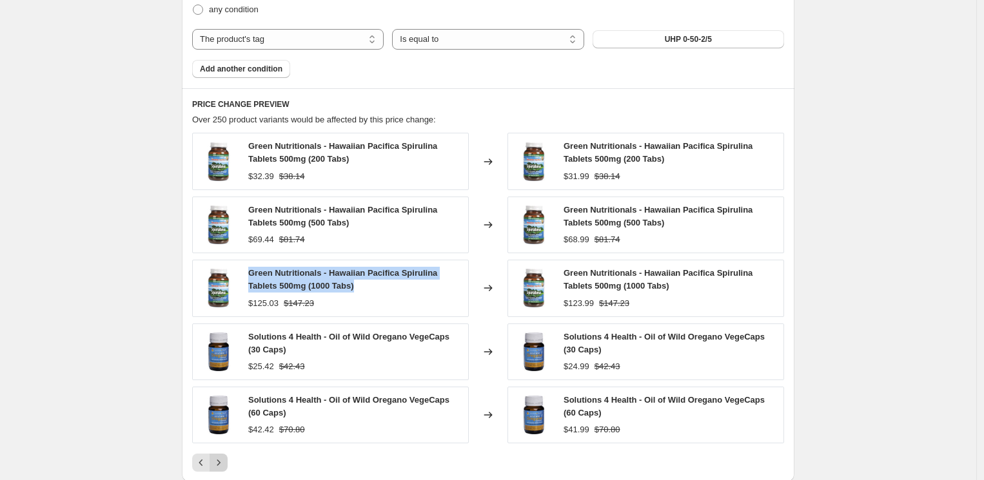
click at [224, 460] on icon "Next" at bounding box center [218, 462] width 13 height 13
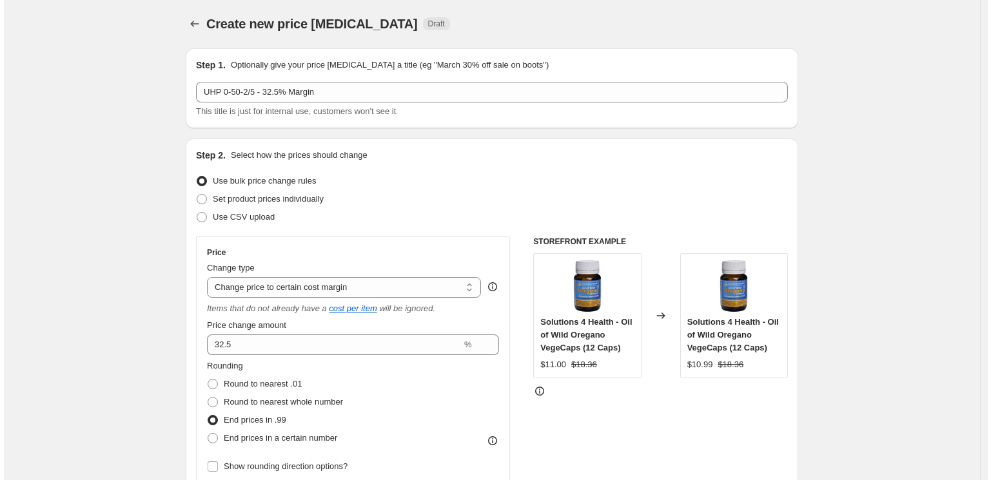
scroll to position [0, 0]
click at [197, 27] on icon "Price change jobs" at bounding box center [190, 24] width 13 height 13
